Goal: Transaction & Acquisition: Purchase product/service

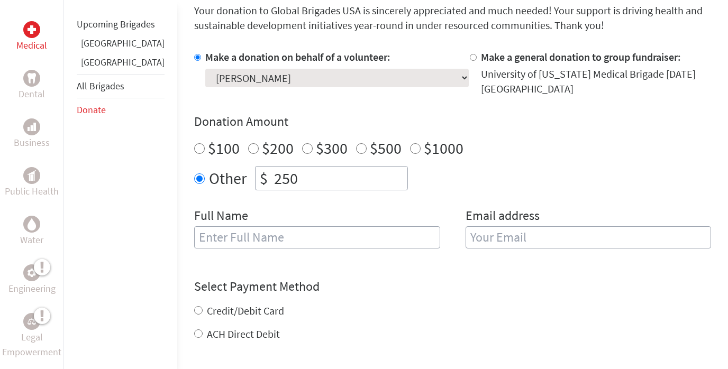
scroll to position [299, 0]
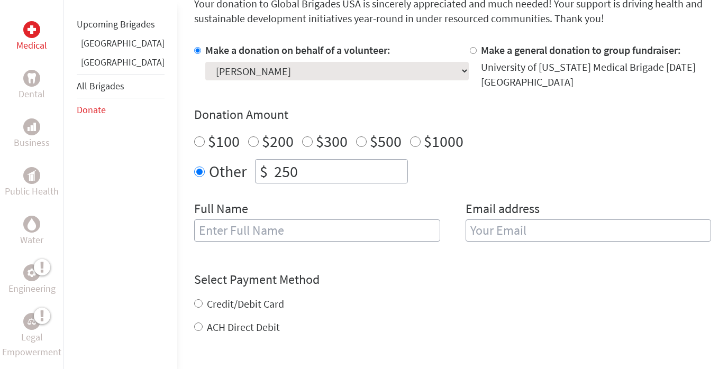
click at [247, 231] on input "text" at bounding box center [317, 230] width 246 height 22
type input "[PERSON_NAME]"
click at [492, 224] on input "email" at bounding box center [588, 230] width 246 height 22
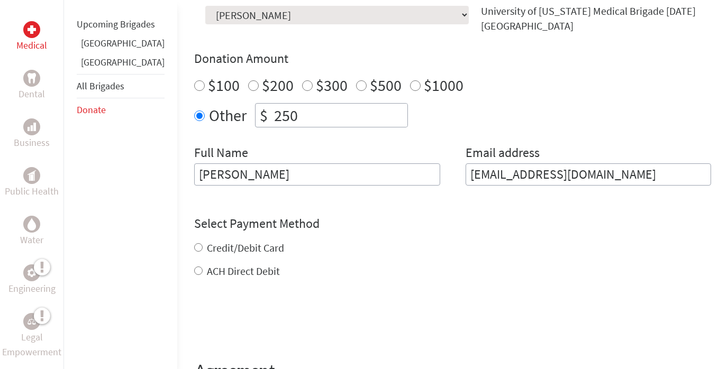
scroll to position [365, 0]
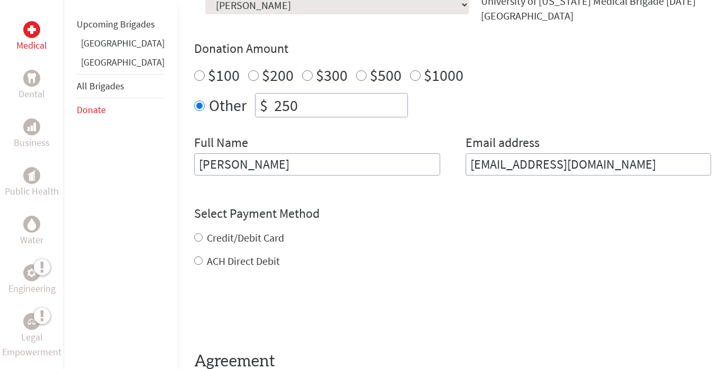
type input "[EMAIL_ADDRESS][DOMAIN_NAME]"
click at [194, 238] on div "Credit/Debit Card ACH Direct Debit" at bounding box center [452, 250] width 517 height 38
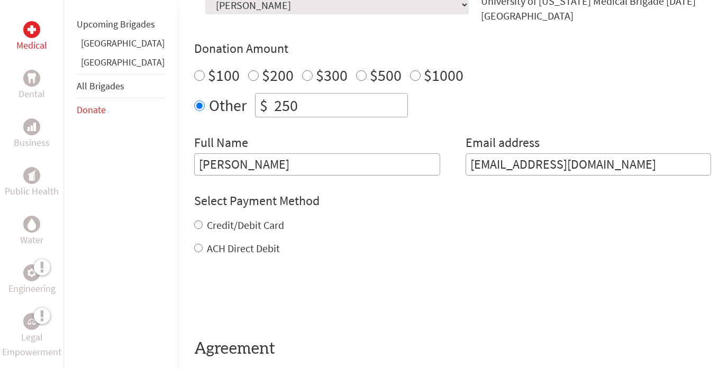
click at [194, 227] on input "Credit/Debit Card" at bounding box center [198, 225] width 8 height 8
radio input "true"
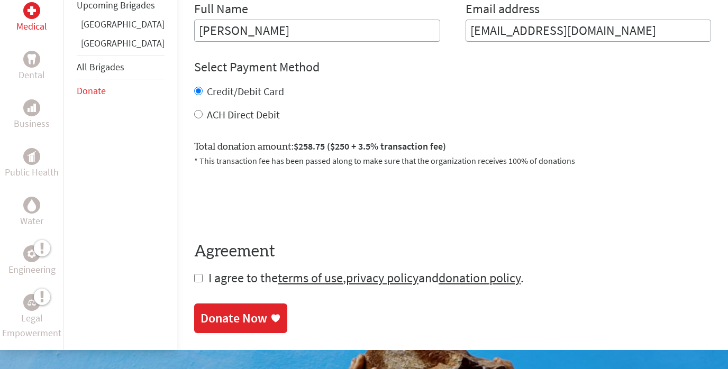
scroll to position [511, 0]
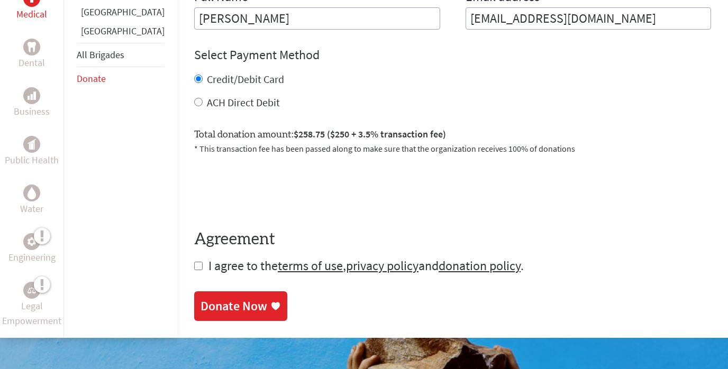
click at [194, 264] on input "checkbox" at bounding box center [198, 266] width 8 height 8
checkbox input "true"
click at [200, 309] on div "Donate Now" at bounding box center [233, 307] width 67 height 17
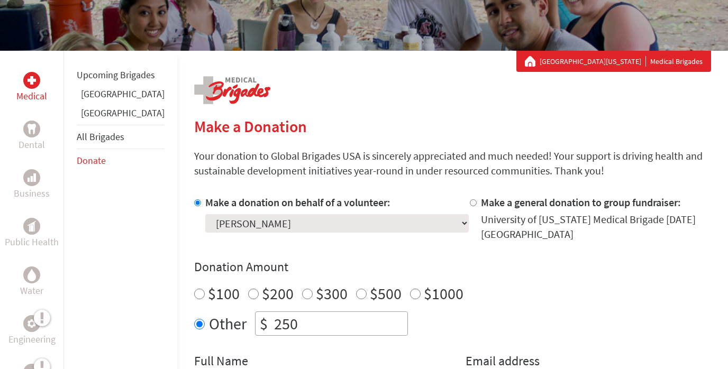
scroll to position [200, 0]
